Goal: Register for event/course

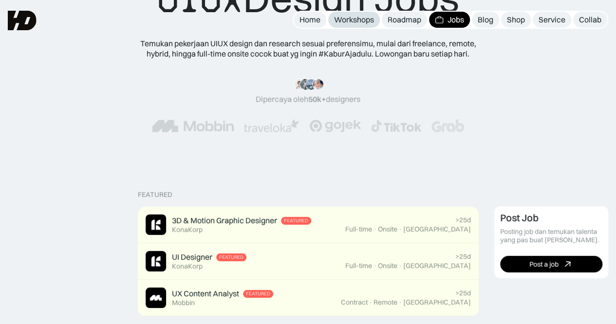
scroll to position [49, 0]
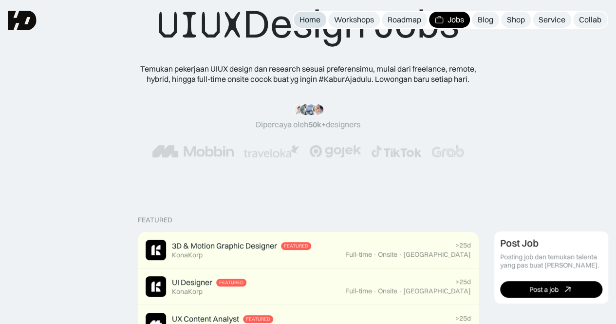
click at [309, 18] on div "Home" at bounding box center [309, 20] width 21 height 10
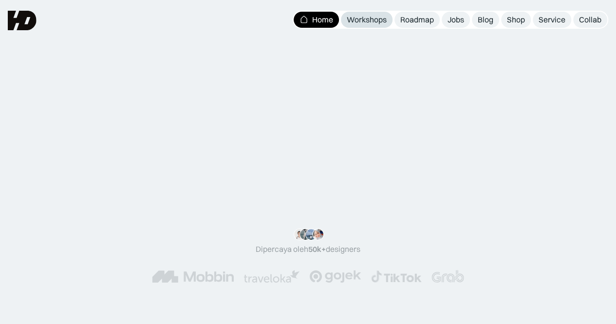
click at [366, 19] on div "Workshops" at bounding box center [367, 20] width 40 height 10
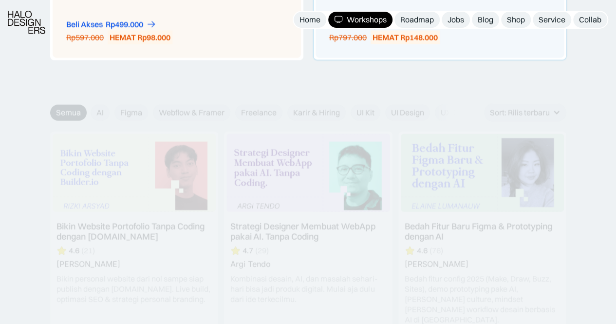
scroll to position [1071, 0]
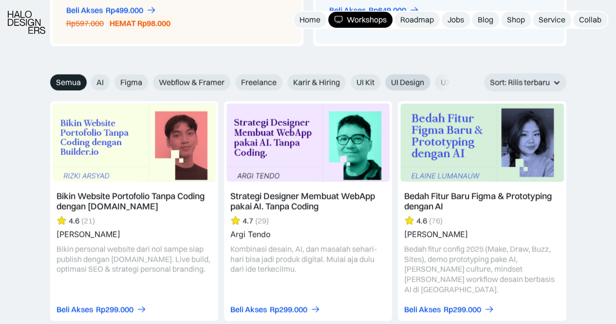
click at [391, 77] on span "UI Design" at bounding box center [407, 82] width 33 height 10
click at [382, 76] on input "UI Design" at bounding box center [378, 79] width 6 height 6
radio input "true"
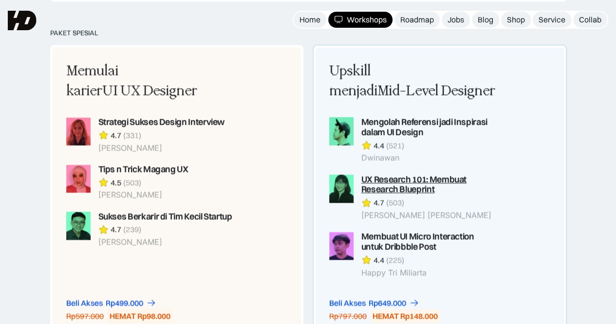
scroll to position [730, 0]
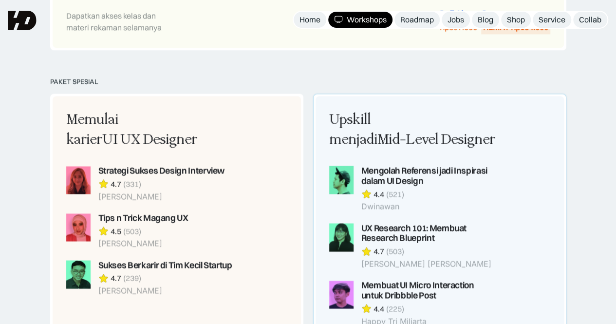
click at [398, 121] on div "Upskill menjadi Mid-Level Designer" at bounding box center [412, 130] width 167 height 40
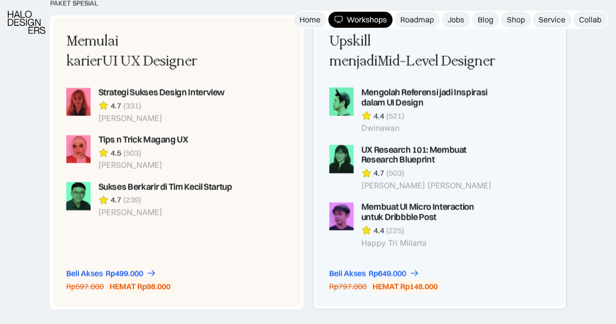
scroll to position [828, 0]
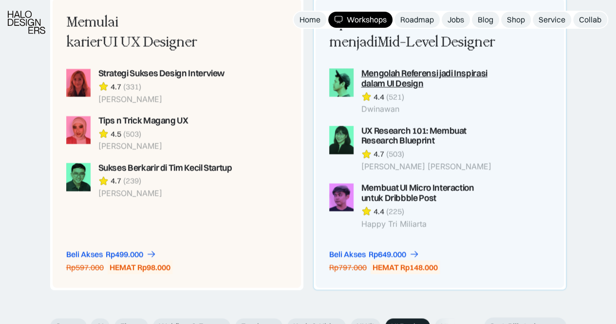
click at [401, 74] on div "Mengolah Referensi jadi Inspirasi dalam UI Design" at bounding box center [428, 78] width 135 height 20
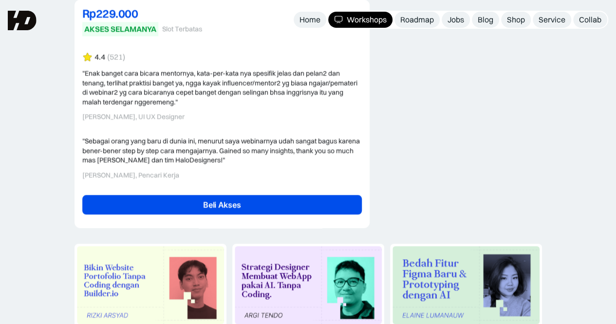
scroll to position [2288, 0]
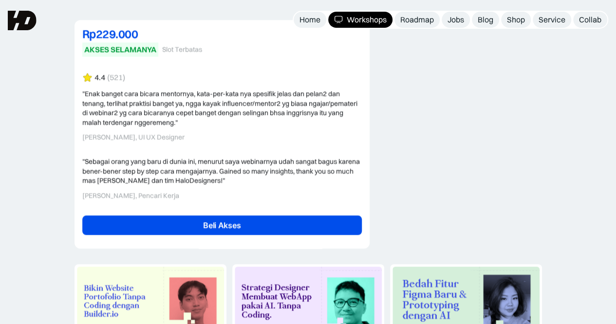
click at [204, 215] on link "Beli Akses" at bounding box center [221, 224] width 279 height 19
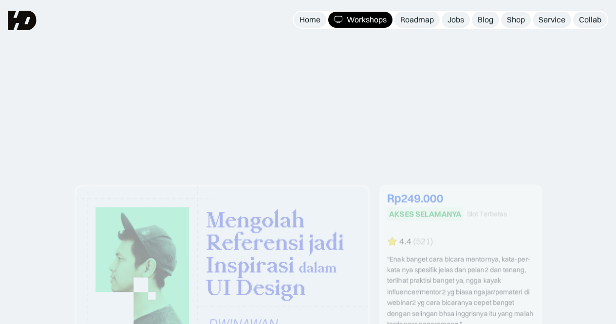
scroll to position [2288, 0]
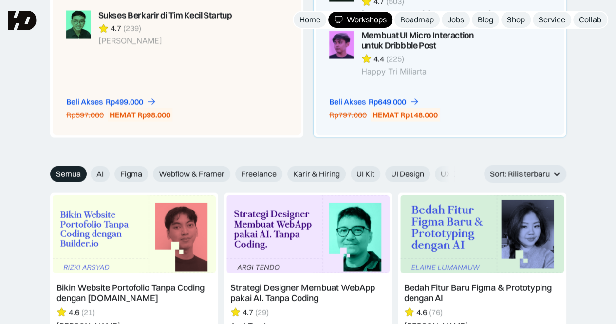
scroll to position [1033, 0]
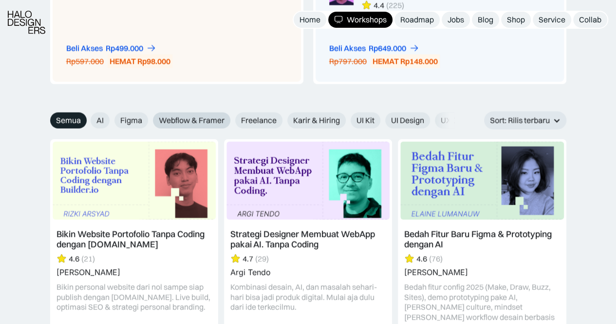
click at [203, 116] on span "Webflow & Framer" at bounding box center [192, 120] width 66 height 10
click at [149, 116] on input "Webflow & Framer" at bounding box center [146, 117] width 6 height 6
radio input "true"
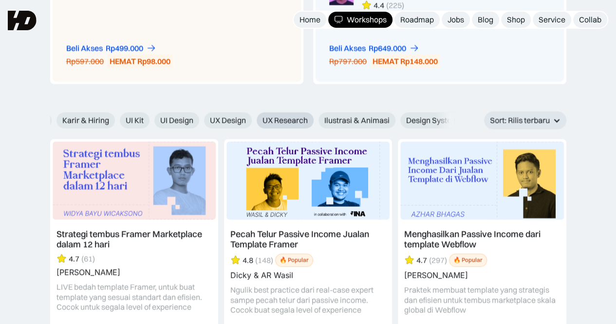
scroll to position [0, 224]
drag, startPoint x: 416, startPoint y: 119, endPoint x: 304, endPoint y: 123, distance: 112.0
click at [304, 123] on div "AI Figma Webflow & Framer Freelance Karir & Hiring UI Kit UI Design UX Design U…" at bounding box center [228, 120] width 723 height 16
click at [207, 121] on div "AI Figma Webflow & Framer Freelance Karir & Hiring UI Kit UI Design UX Design U…" at bounding box center [228, 120] width 723 height 16
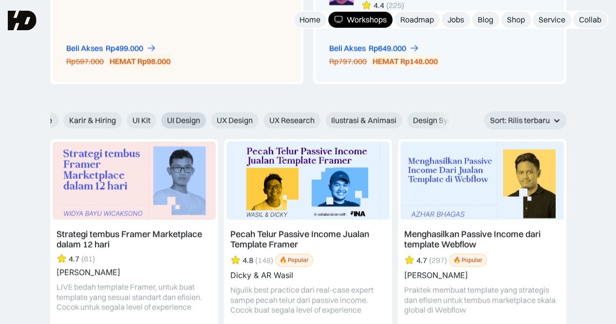
click at [194, 120] on span "UI Design" at bounding box center [183, 120] width 33 height 10
click at [158, 120] on input "UI Design" at bounding box center [154, 117] width 6 height 6
radio input "true"
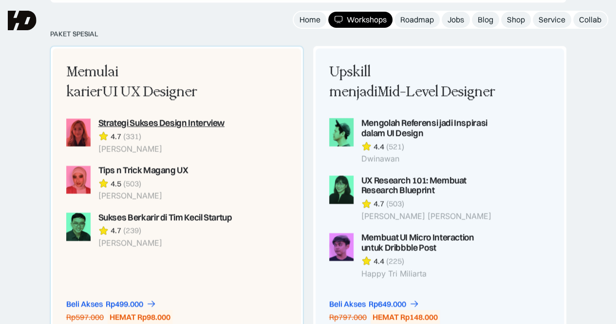
scroll to position [741, 0]
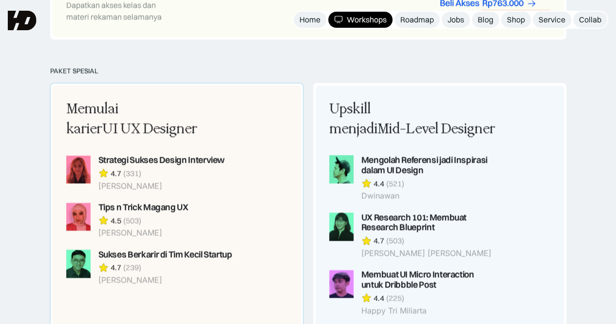
click at [122, 105] on div "Memulai karier UI UX Designer" at bounding box center [149, 119] width 167 height 40
click at [119, 115] on div "Memulai karier UI UX Designer" at bounding box center [149, 119] width 167 height 40
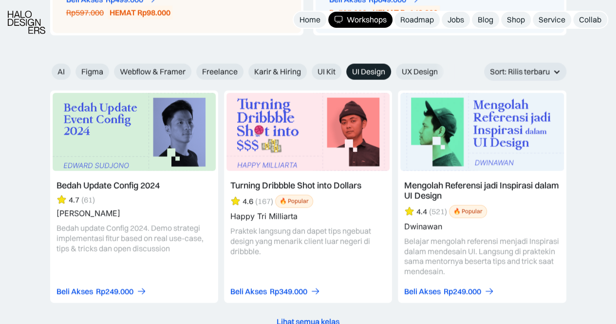
scroll to position [0, 14]
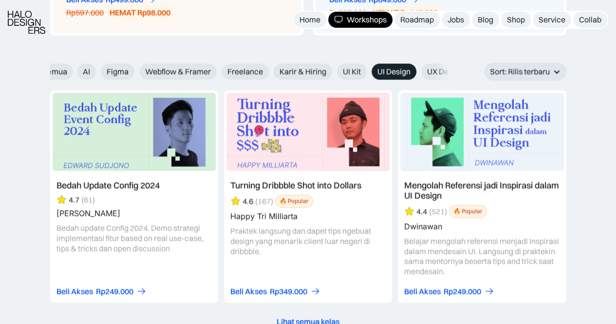
drag, startPoint x: 221, startPoint y: 72, endPoint x: 326, endPoint y: 79, distance: 105.4
click at [326, 79] on div "UI Design Semua AI Figma Webflow & Framer Freelance Karir & Hiring UI Kit UI De…" at bounding box center [308, 72] width 516 height 18
click at [292, 73] on span "Karir & Hiring" at bounding box center [302, 72] width 47 height 10
click at [270, 72] on input "Karir & Hiring" at bounding box center [267, 68] width 6 height 6
radio input "true"
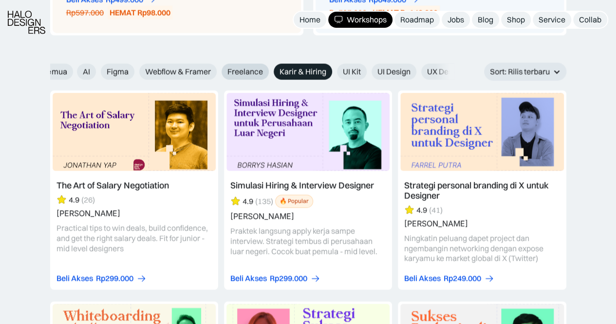
click at [242, 70] on span "Freelance" at bounding box center [245, 72] width 36 height 10
click at [218, 70] on input "Freelance" at bounding box center [215, 68] width 6 height 6
radio input "true"
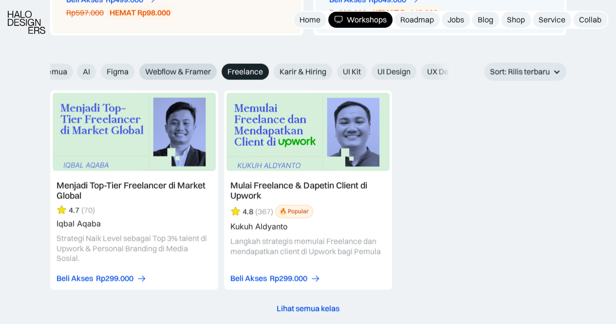
click at [193, 69] on span "Webflow & Framer" at bounding box center [178, 72] width 66 height 10
click at [136, 69] on input "Webflow & Framer" at bounding box center [133, 68] width 6 height 6
radio input "true"
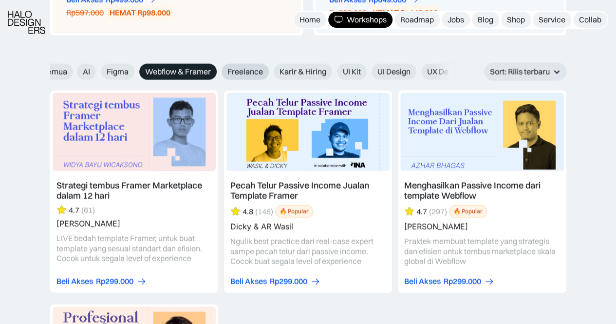
scroll to position [0, 0]
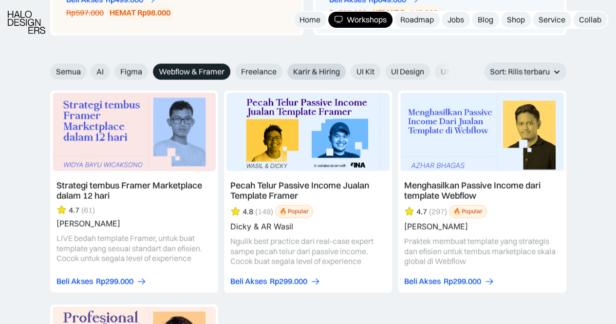
drag, startPoint x: 173, startPoint y: 69, endPoint x: 292, endPoint y: 69, distance: 118.8
click at [291, 69] on div "AI Figma Webflow & Framer Freelance Karir & Hiring UI Kit UI Design UX Design U…" at bounding box center [452, 72] width 723 height 16
click at [69, 67] on span "Semua" at bounding box center [68, 72] width 25 height 10
click at [47, 66] on input "Semua" at bounding box center [43, 68] width 6 height 6
radio input "true"
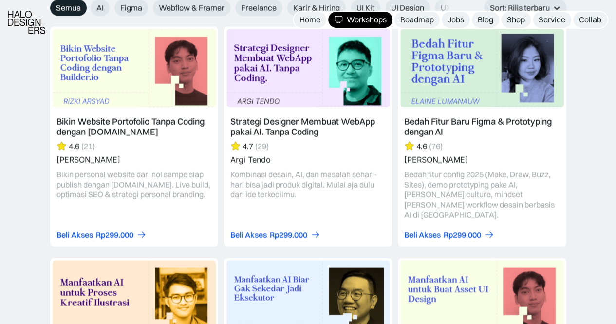
scroll to position [1130, 0]
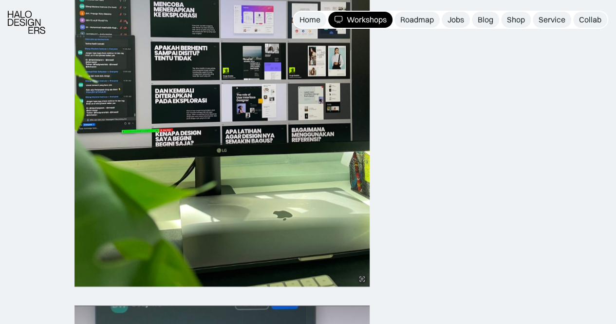
scroll to position [341, 0]
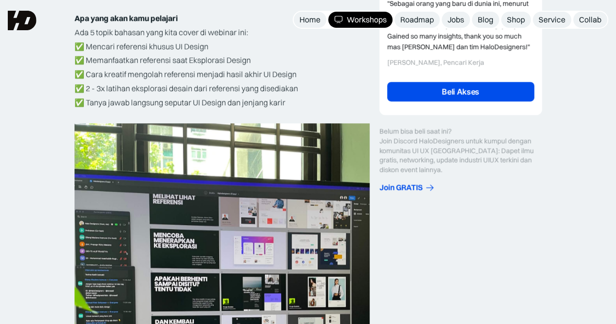
click at [491, 88] on link "Beli Akses" at bounding box center [460, 91] width 147 height 19
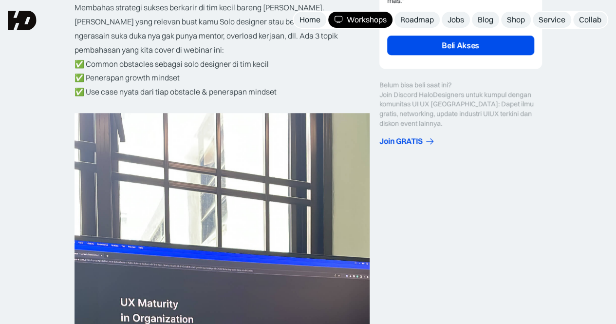
scroll to position [341, 0]
